Goal: Information Seeking & Learning: Learn about a topic

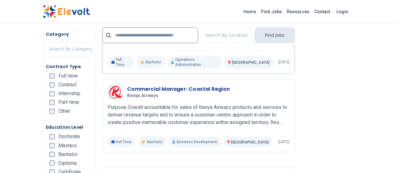
scroll to position [471, 0]
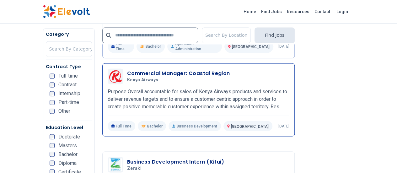
click at [196, 70] on h3 "Commercial Manager: Coastal Region" at bounding box center [178, 74] width 103 height 8
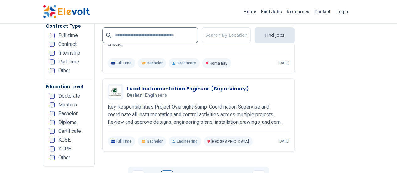
scroll to position [1318, 0]
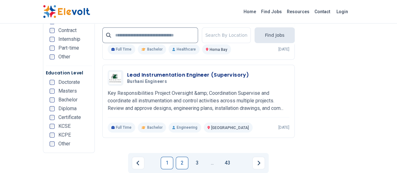
click at [178, 157] on link "2" at bounding box center [182, 163] width 13 height 13
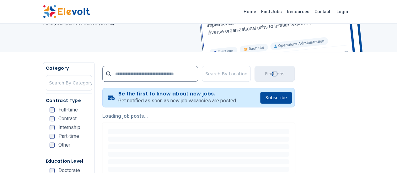
scroll to position [0, 0]
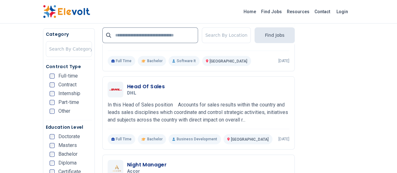
scroll to position [314, 0]
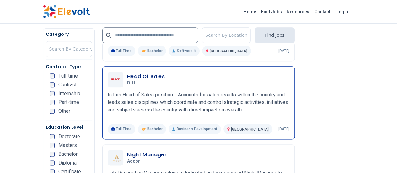
click at [129, 73] on h3 "Head Of Sales" at bounding box center [146, 77] width 38 height 8
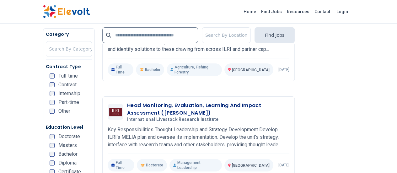
scroll to position [1256, 0]
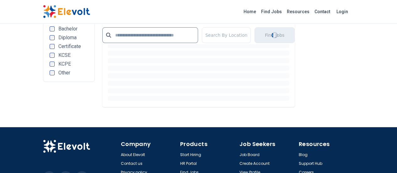
scroll to position [1024, 0]
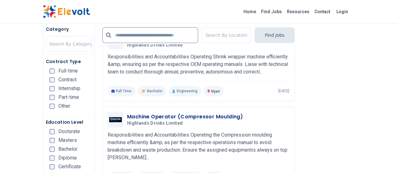
scroll to position [1287, 0]
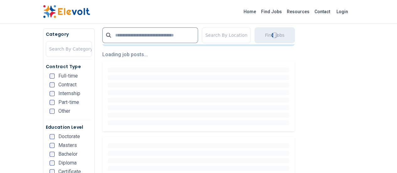
scroll to position [157, 0]
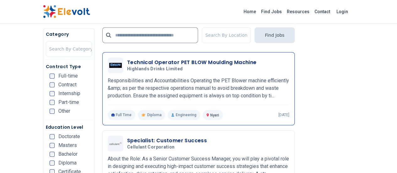
scroll to position [157, 0]
